Goal: Browse casually: Explore the website without a specific task or goal

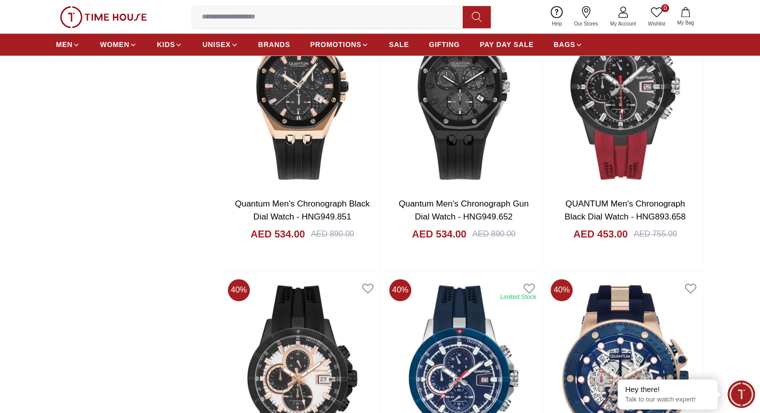
scroll to position [1400, 0]
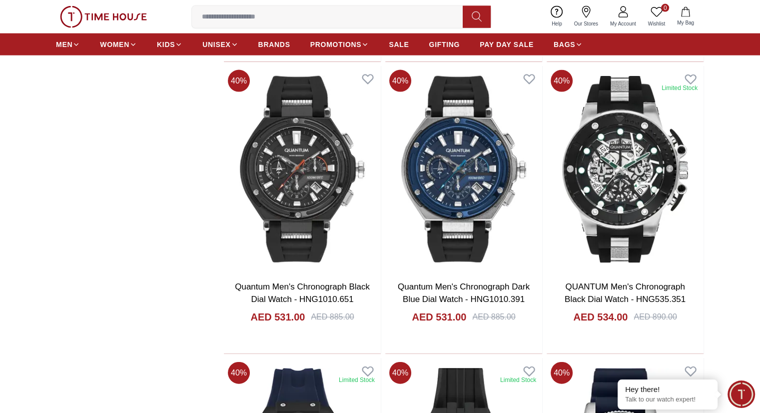
scroll to position [2104, 0]
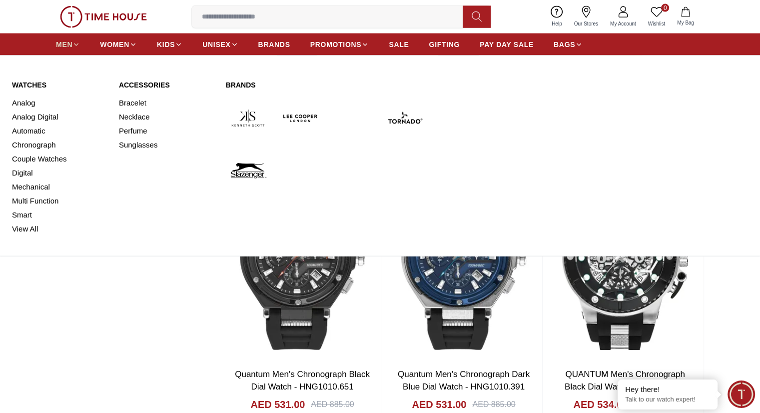
click at [73, 42] on icon at bounding box center [75, 44] width 7 height 7
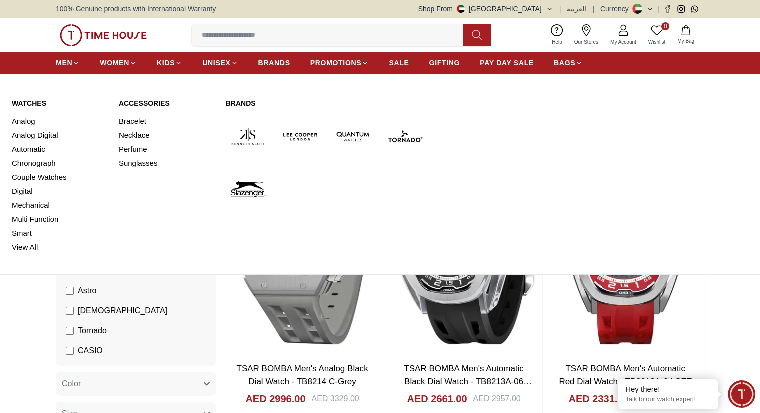
click at [250, 134] on img at bounding box center [248, 136] width 44 height 44
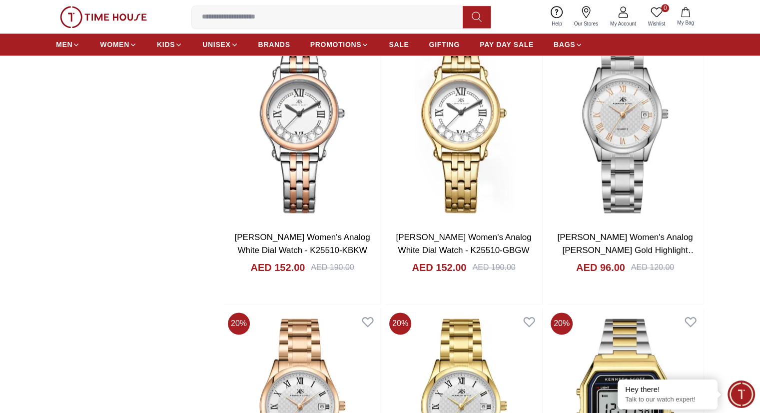
scroll to position [1450, 0]
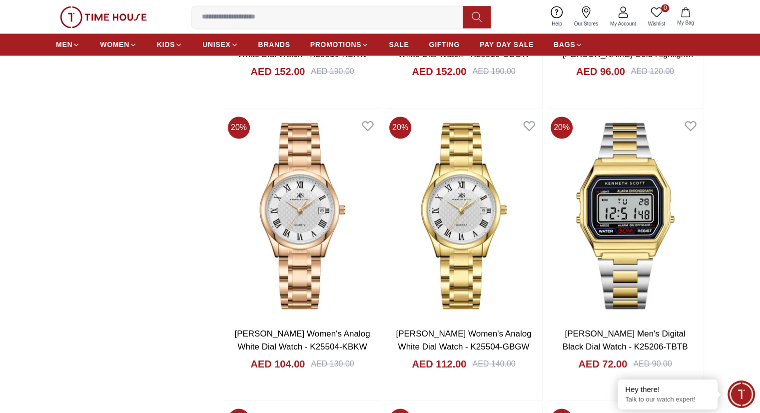
scroll to position [1700, 0]
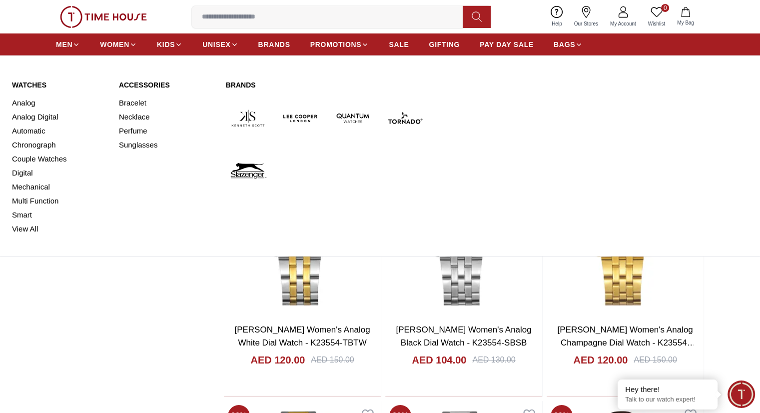
scroll to position [3325, 0]
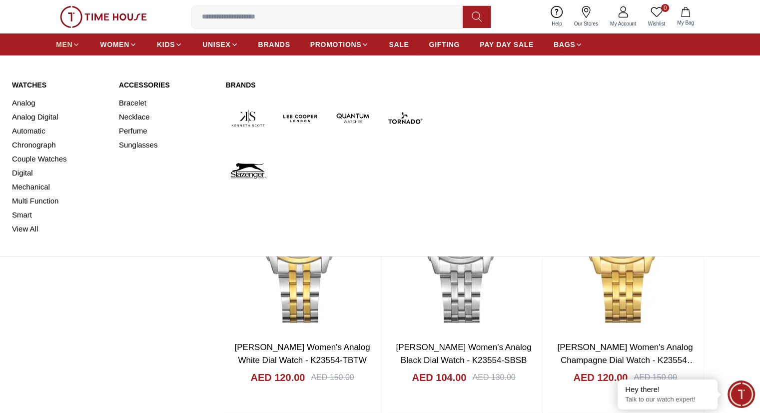
click at [69, 45] on span "MEN" at bounding box center [64, 44] width 16 height 10
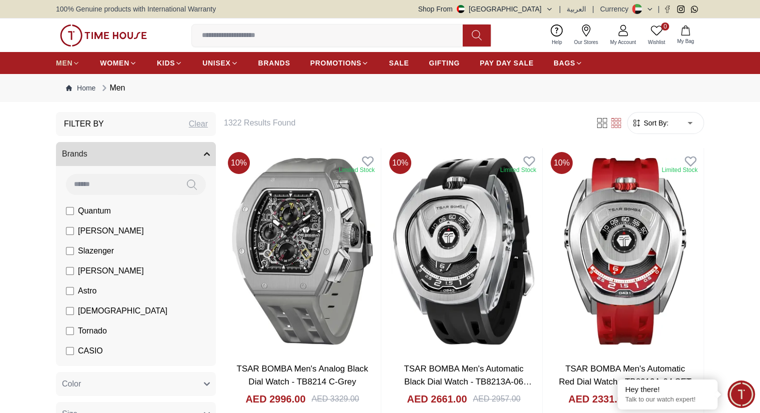
click at [69, 45] on img at bounding box center [103, 35] width 87 height 22
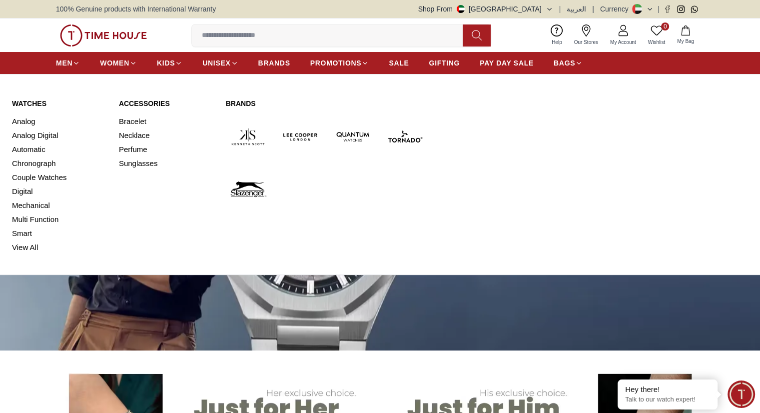
click at [304, 136] on img at bounding box center [300, 136] width 44 height 44
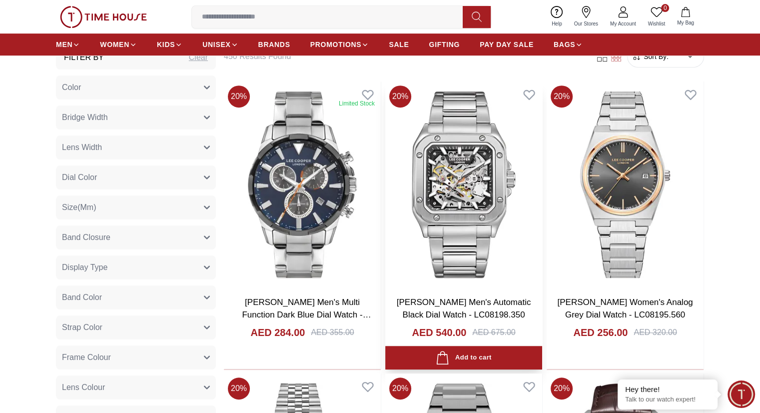
scroll to position [650, 0]
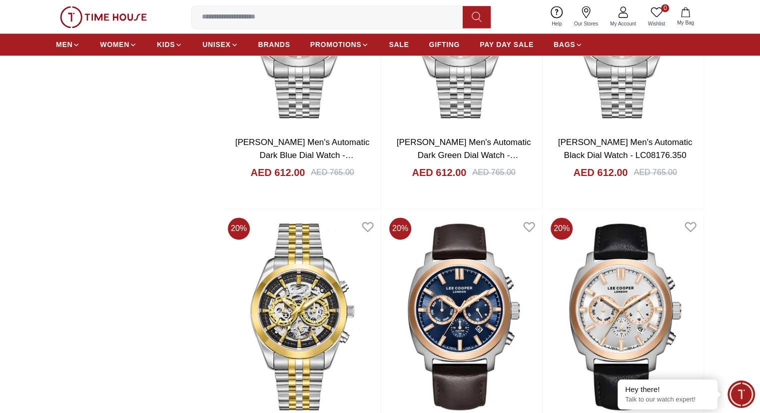
scroll to position [1485, 0]
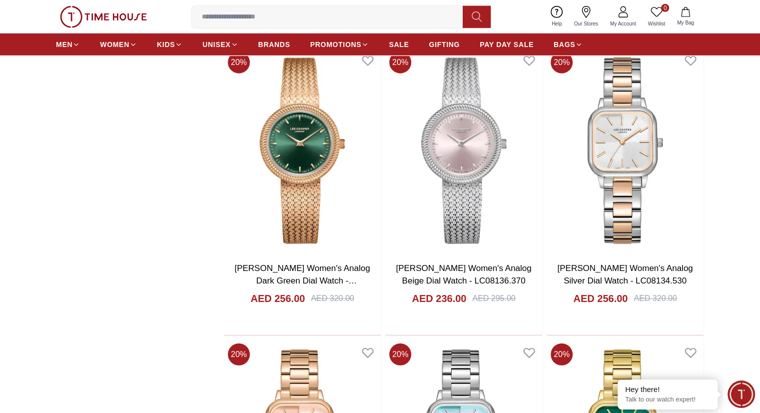
scroll to position [2885, 0]
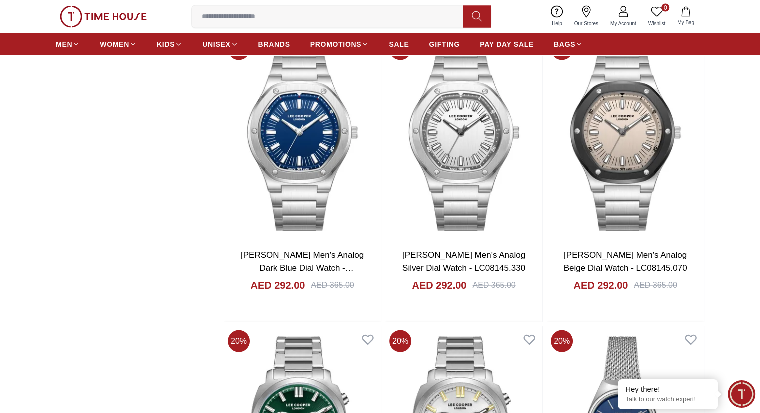
scroll to position [5765, 0]
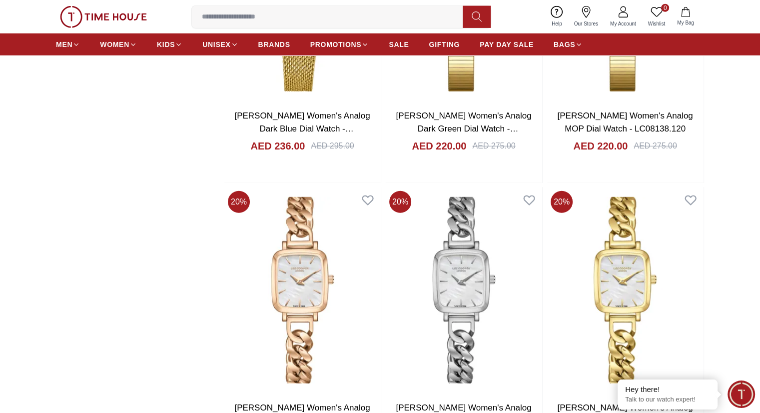
scroll to position [6715, 0]
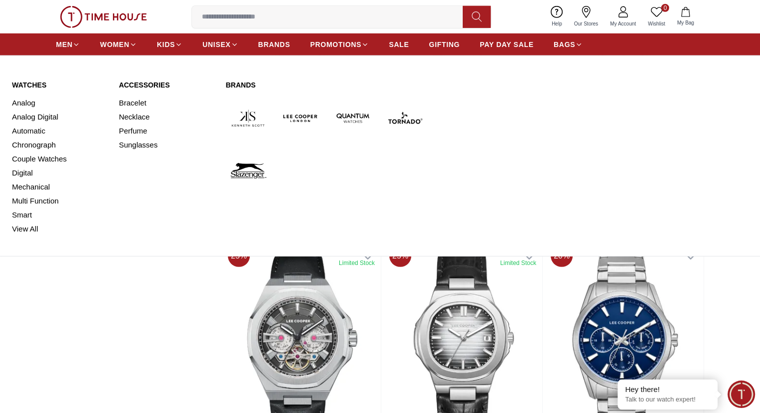
click at [394, 119] on img at bounding box center [405, 118] width 44 height 44
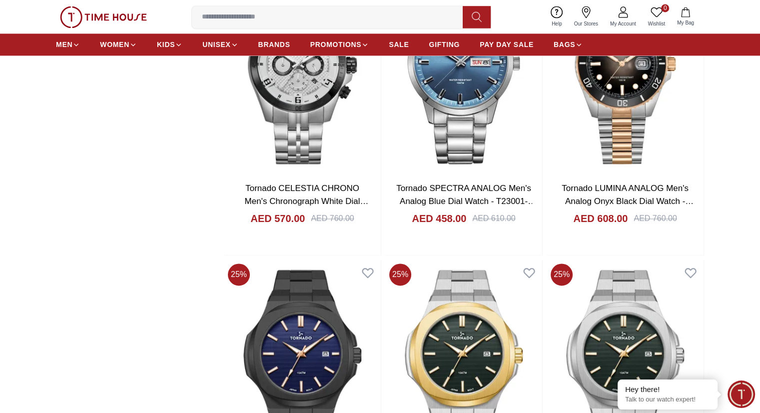
scroll to position [1550, 0]
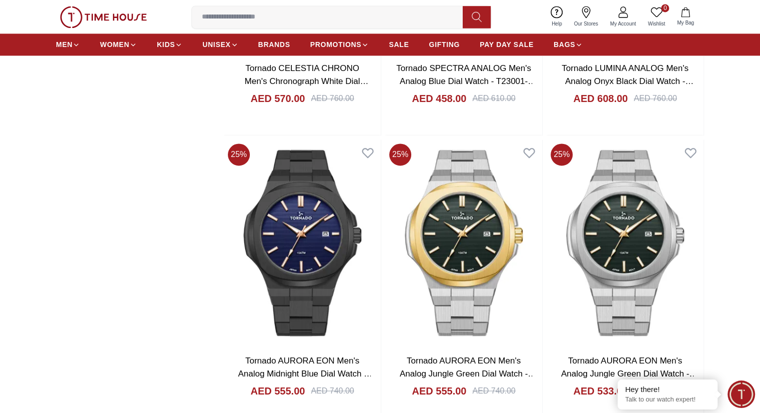
scroll to position [1700, 0]
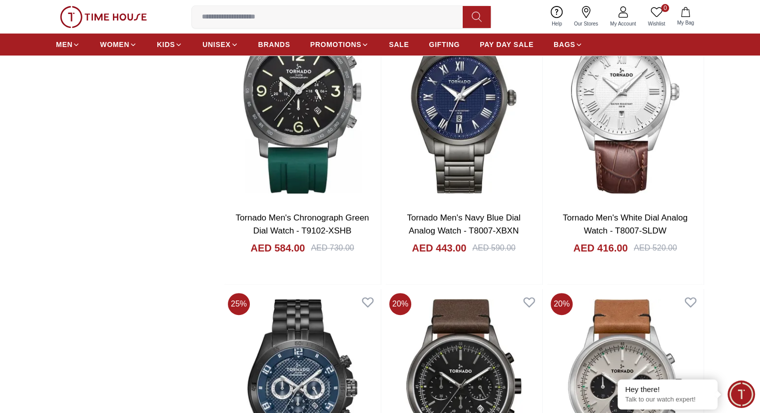
scroll to position [4150, 0]
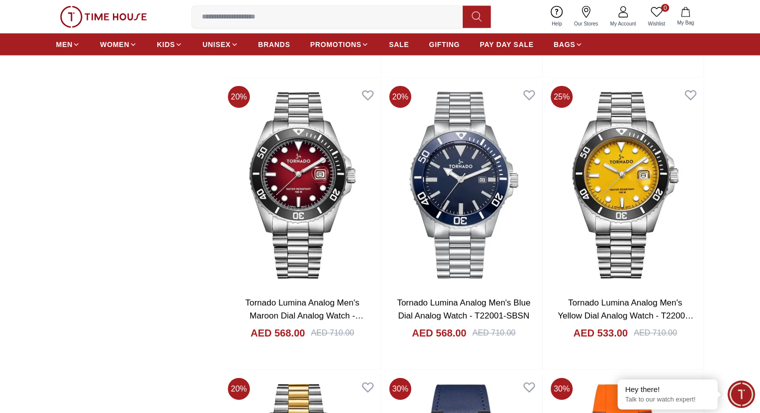
scroll to position [6450, 0]
